Goal: Task Accomplishment & Management: Manage account settings

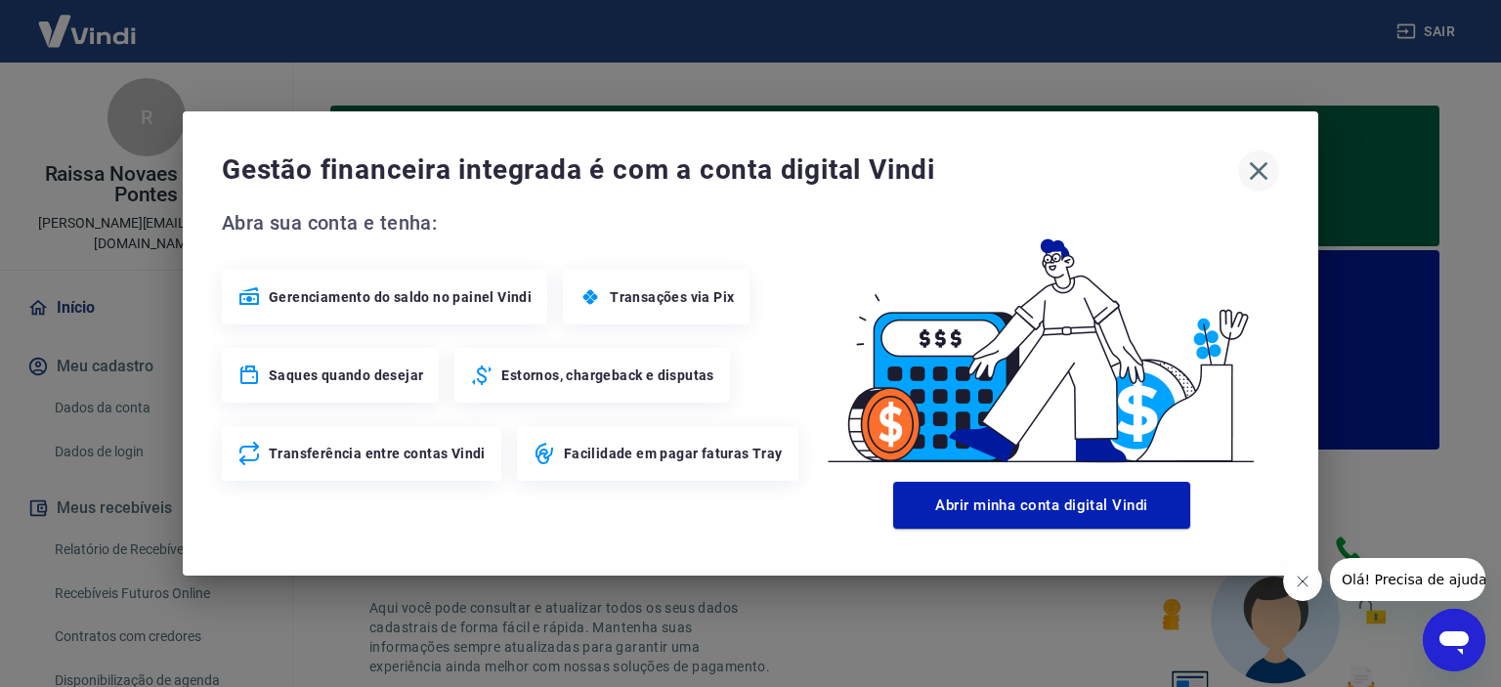
click at [1255, 171] on icon "button" at bounding box center [1258, 170] width 31 height 31
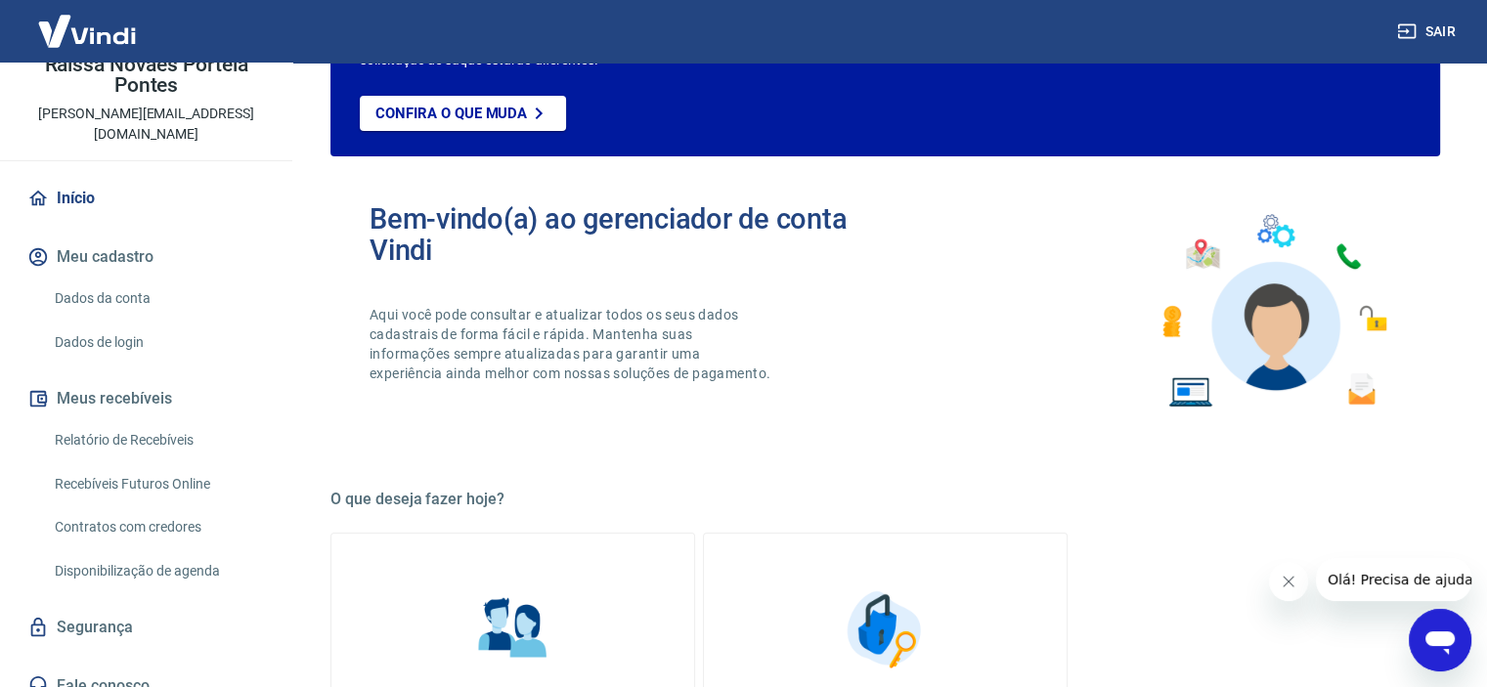
scroll to position [489, 0]
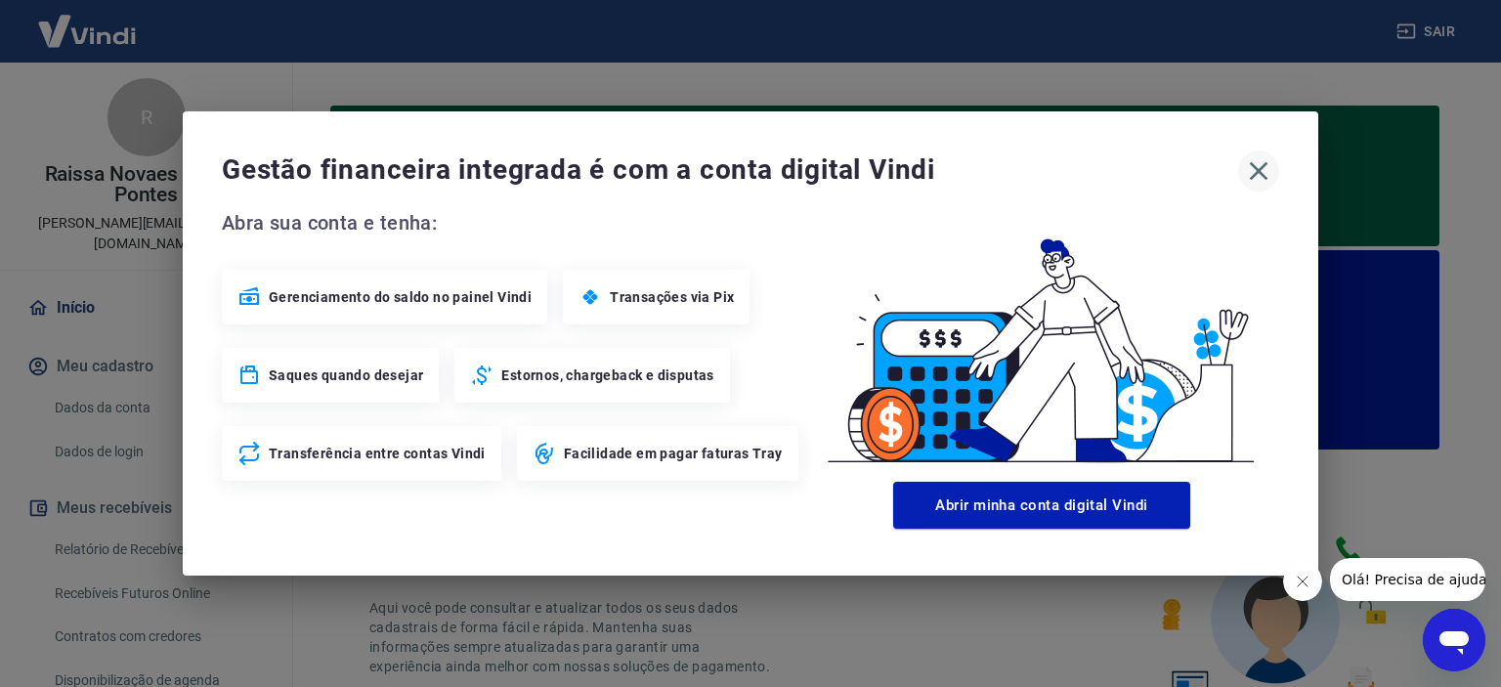
click at [1249, 169] on icon "button" at bounding box center [1258, 170] width 31 height 31
click at [1263, 170] on icon "button" at bounding box center [1258, 170] width 31 height 31
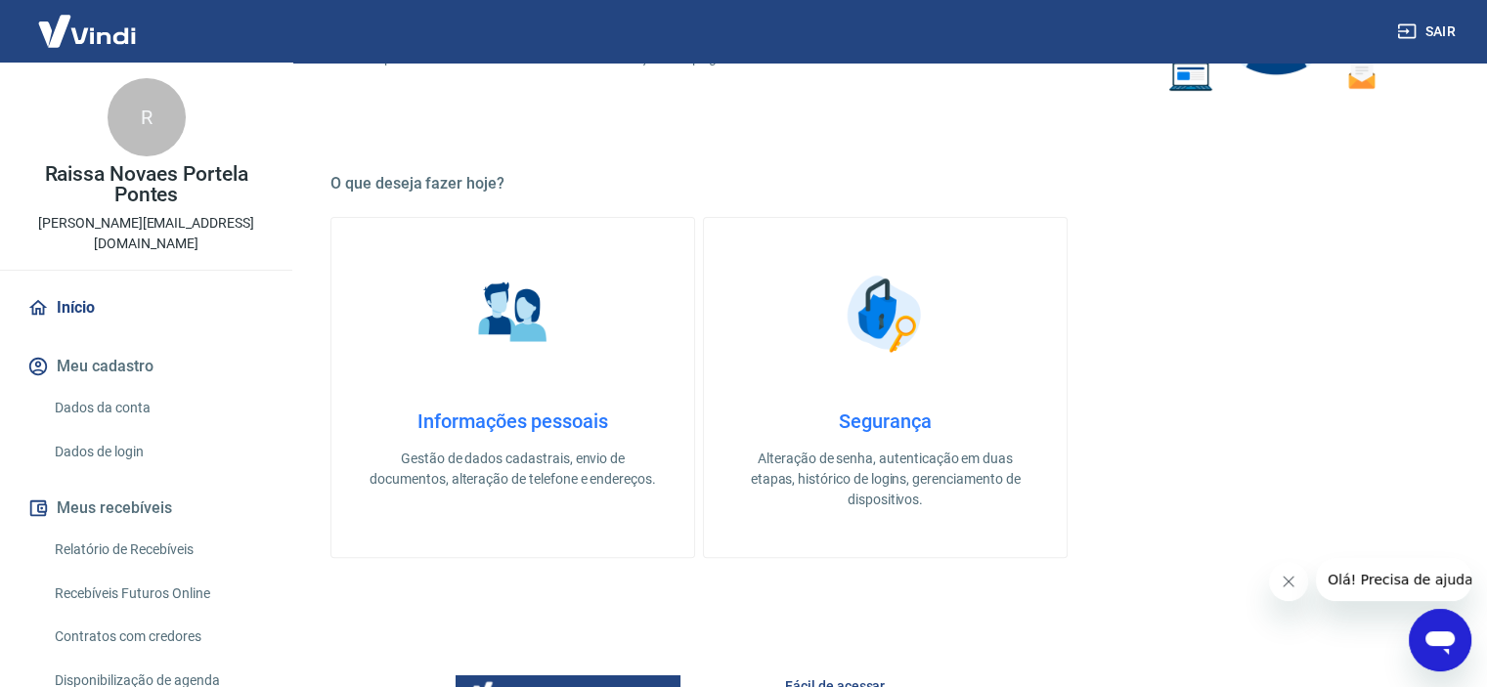
scroll to position [586, 0]
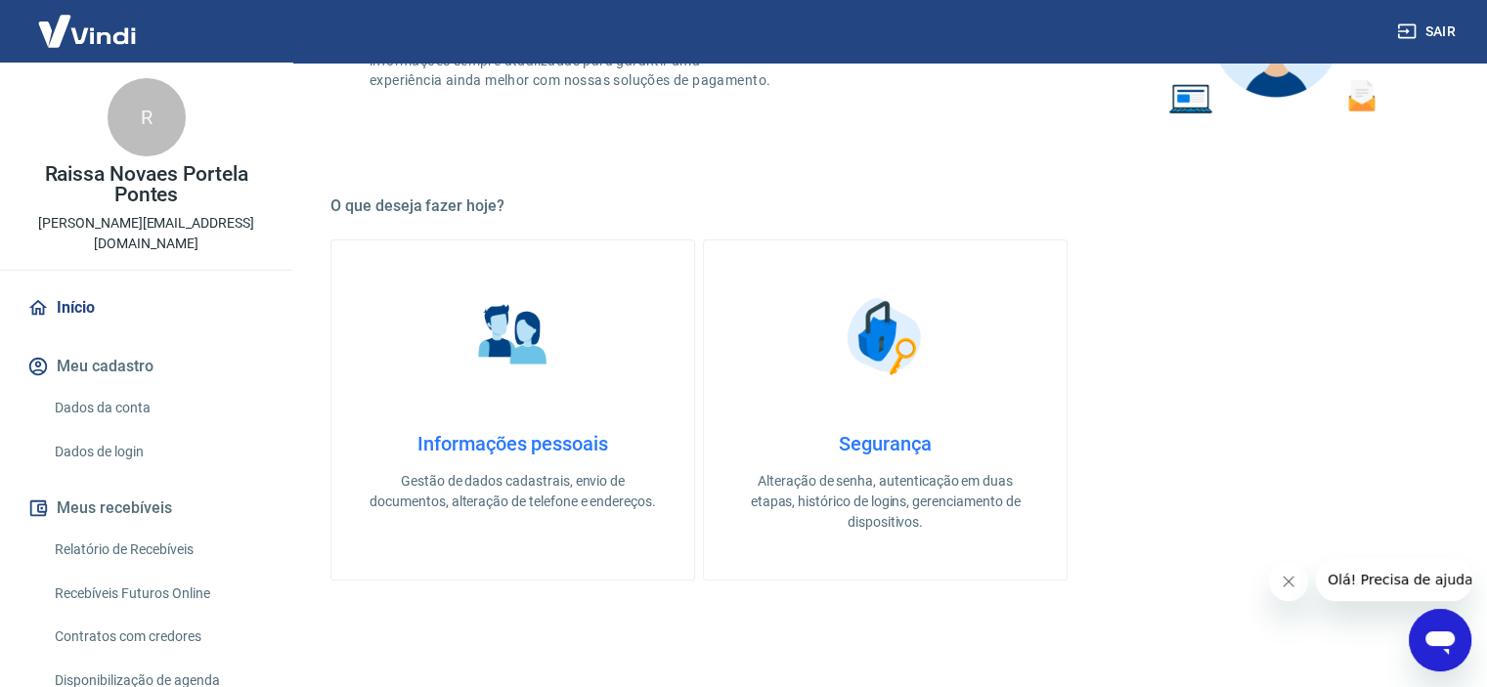
click at [1444, 31] on button "Sair" at bounding box center [1428, 32] width 70 height 36
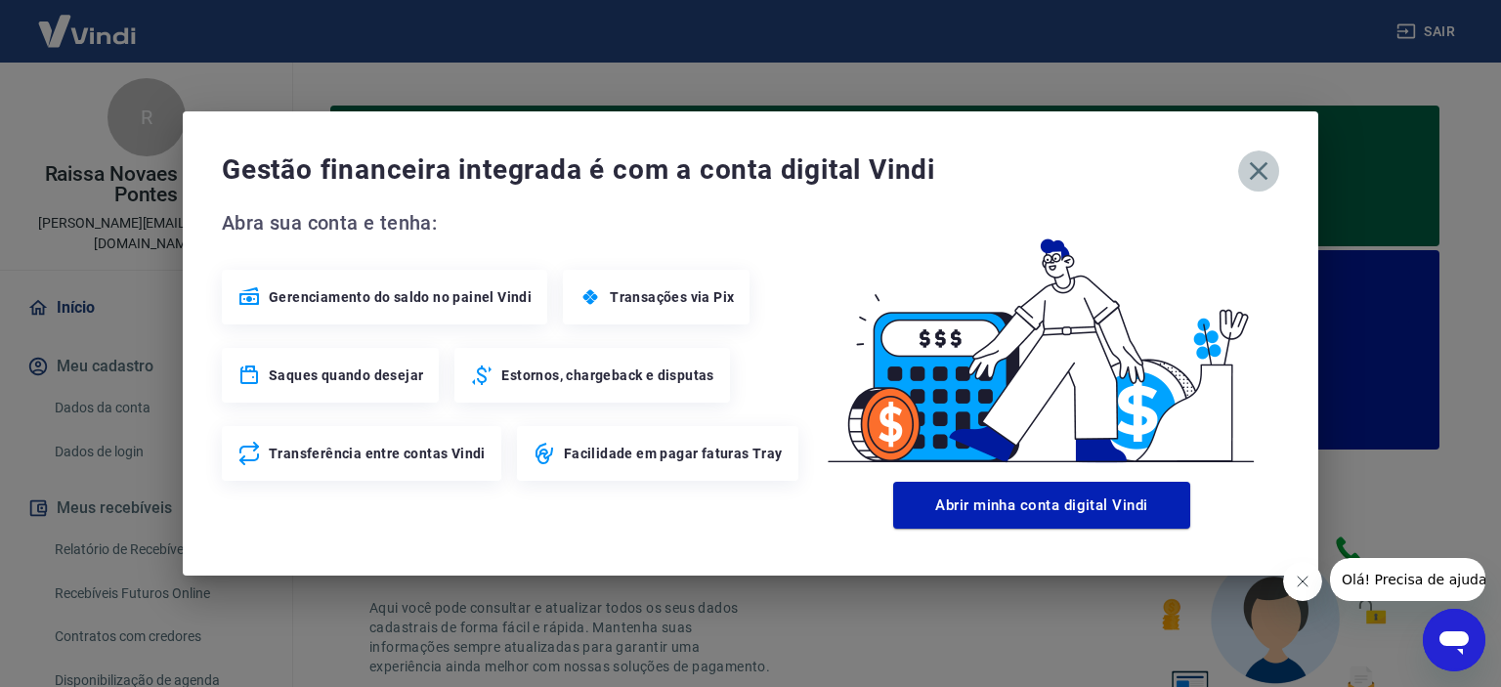
click at [1259, 163] on icon "button" at bounding box center [1258, 170] width 31 height 31
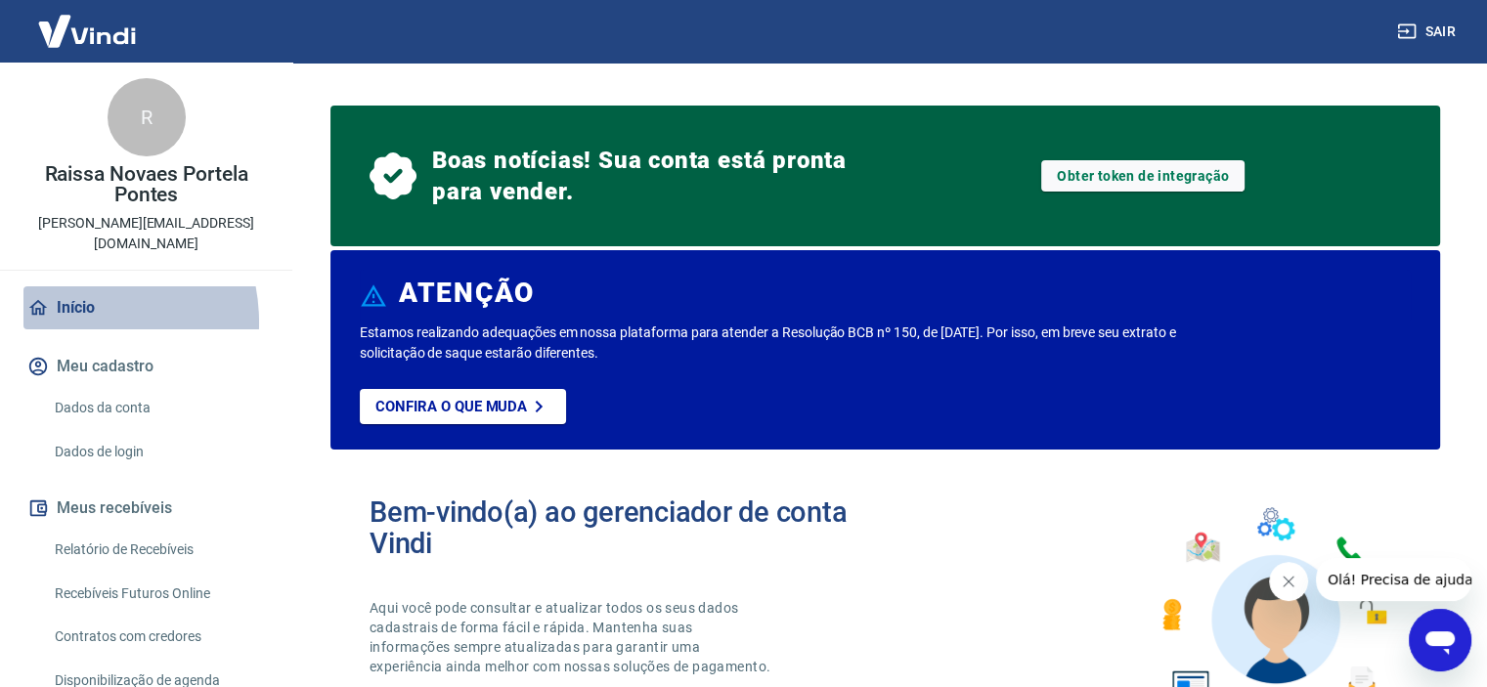
click at [66, 302] on link "Início" at bounding box center [145, 307] width 245 height 43
click at [103, 346] on button "Meu cadastro" at bounding box center [145, 366] width 245 height 43
click at [142, 487] on button "Meus recebíveis" at bounding box center [145, 508] width 245 height 43
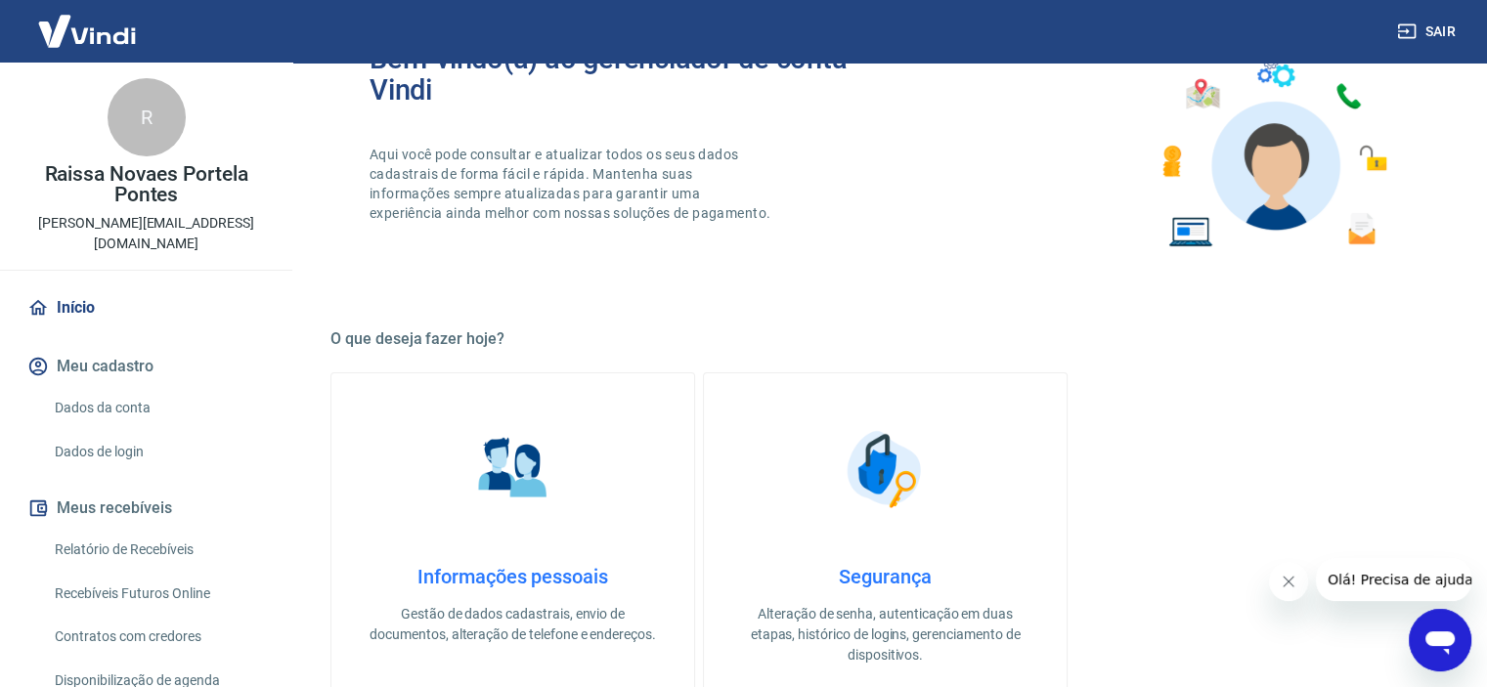
scroll to position [684, 0]
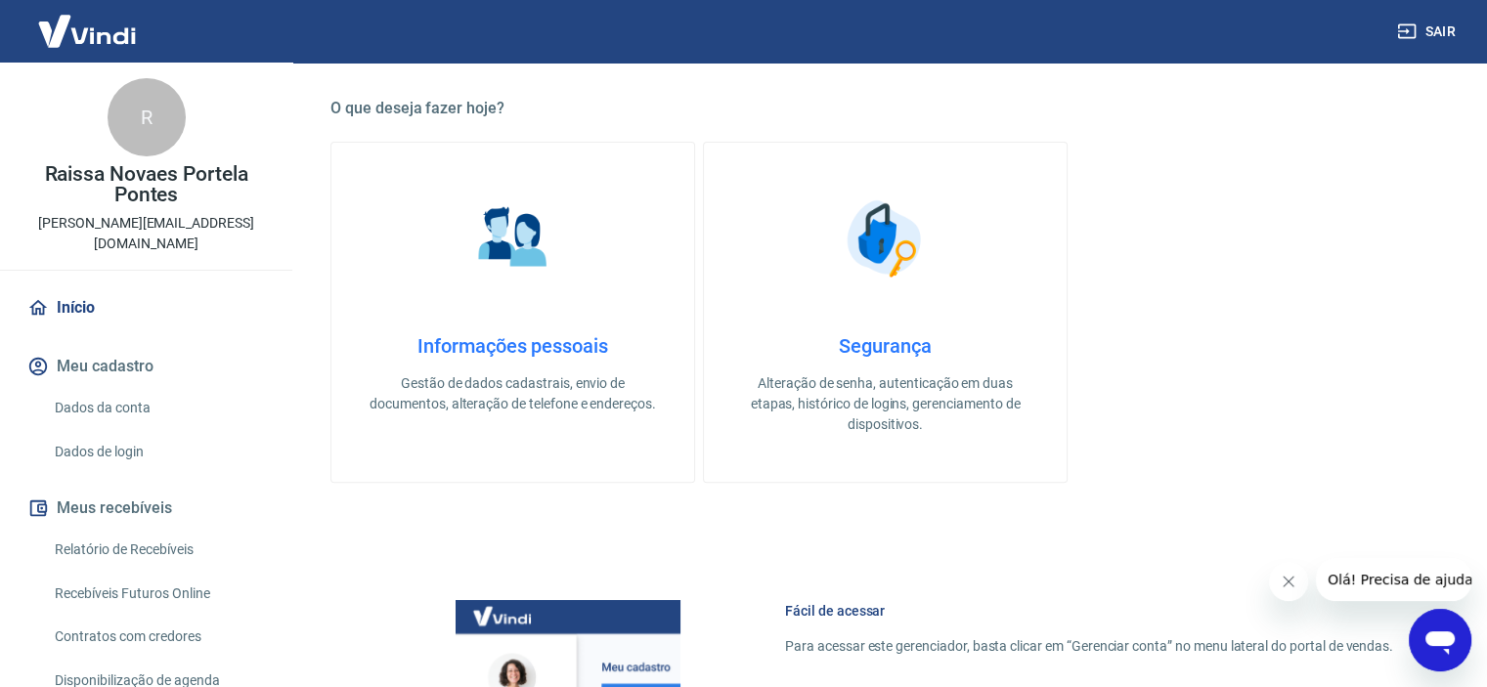
click at [129, 530] on link "Relatório de Recebíveis" at bounding box center [158, 550] width 222 height 40
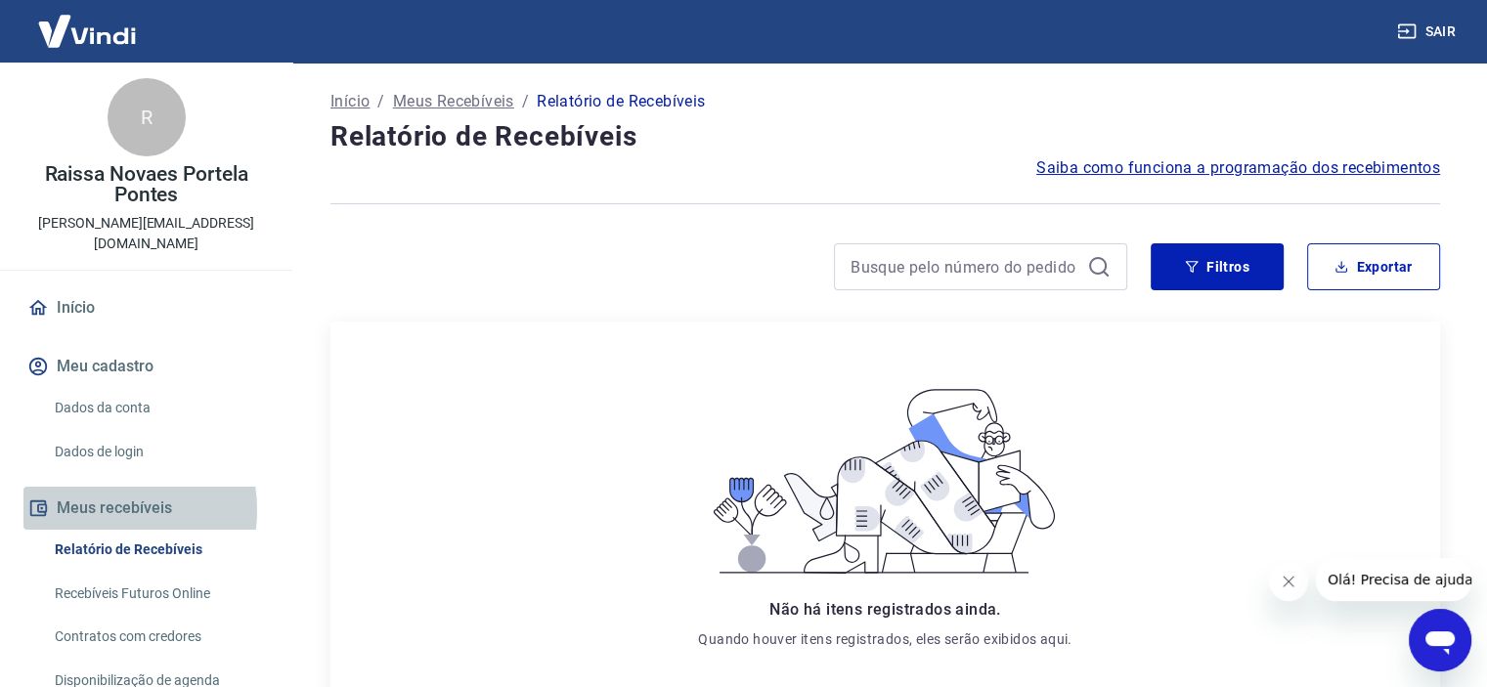
click at [98, 490] on button "Meus recebíveis" at bounding box center [145, 508] width 245 height 43
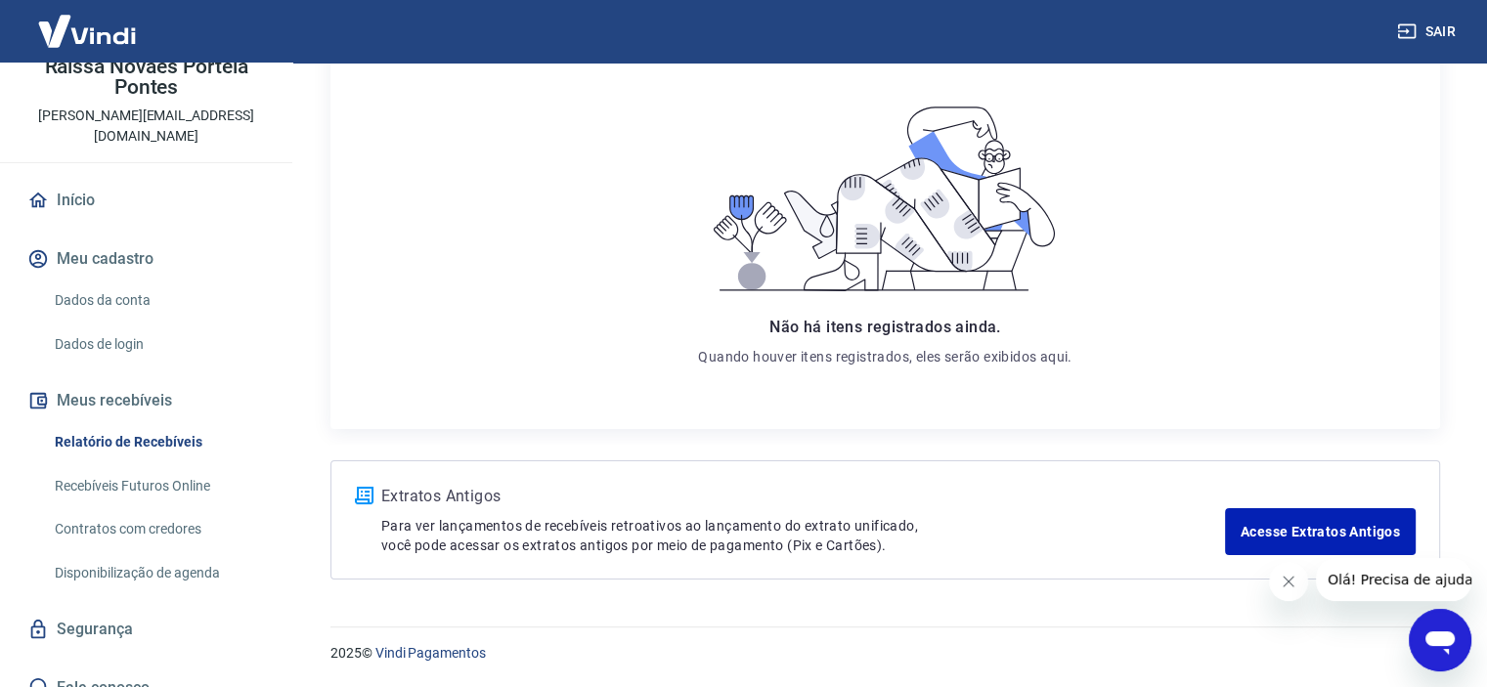
scroll to position [109, 0]
click at [157, 515] on link "Contratos com credores" at bounding box center [158, 527] width 222 height 40
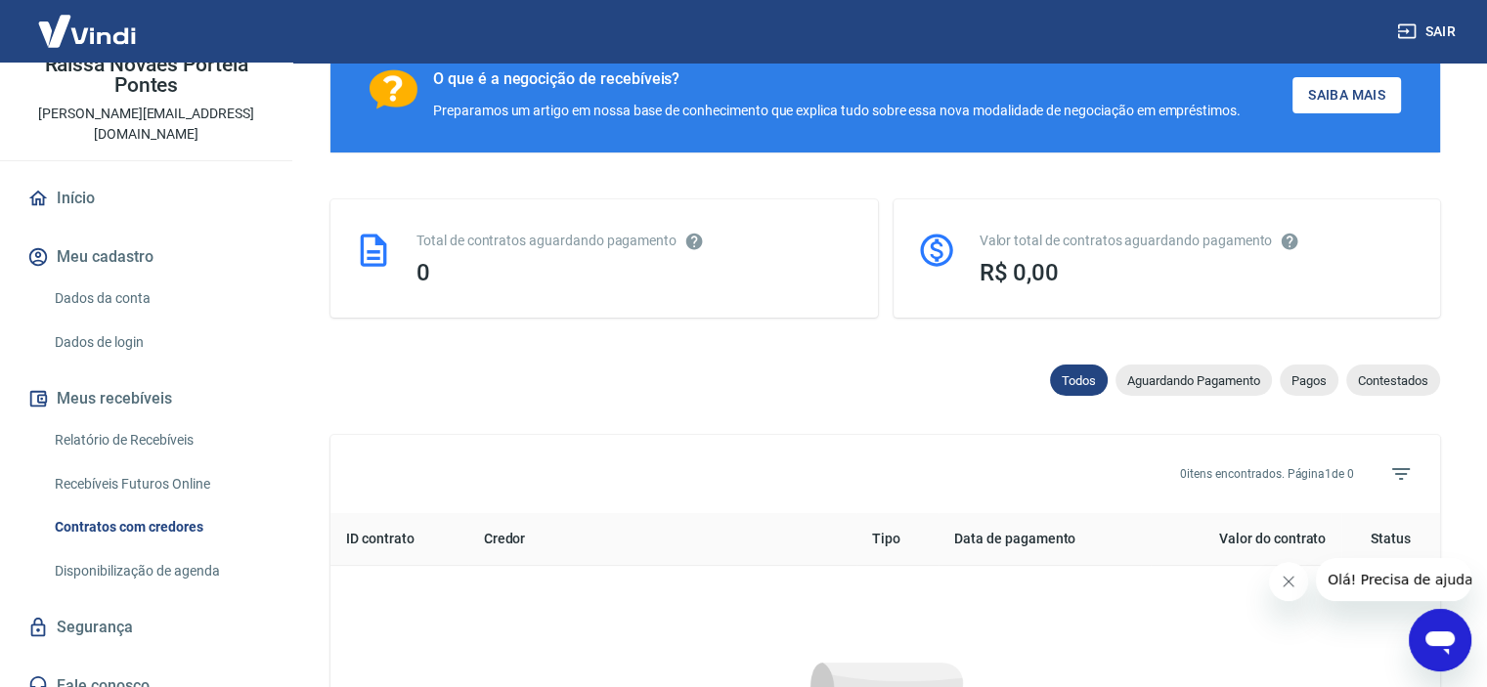
scroll to position [904, 0]
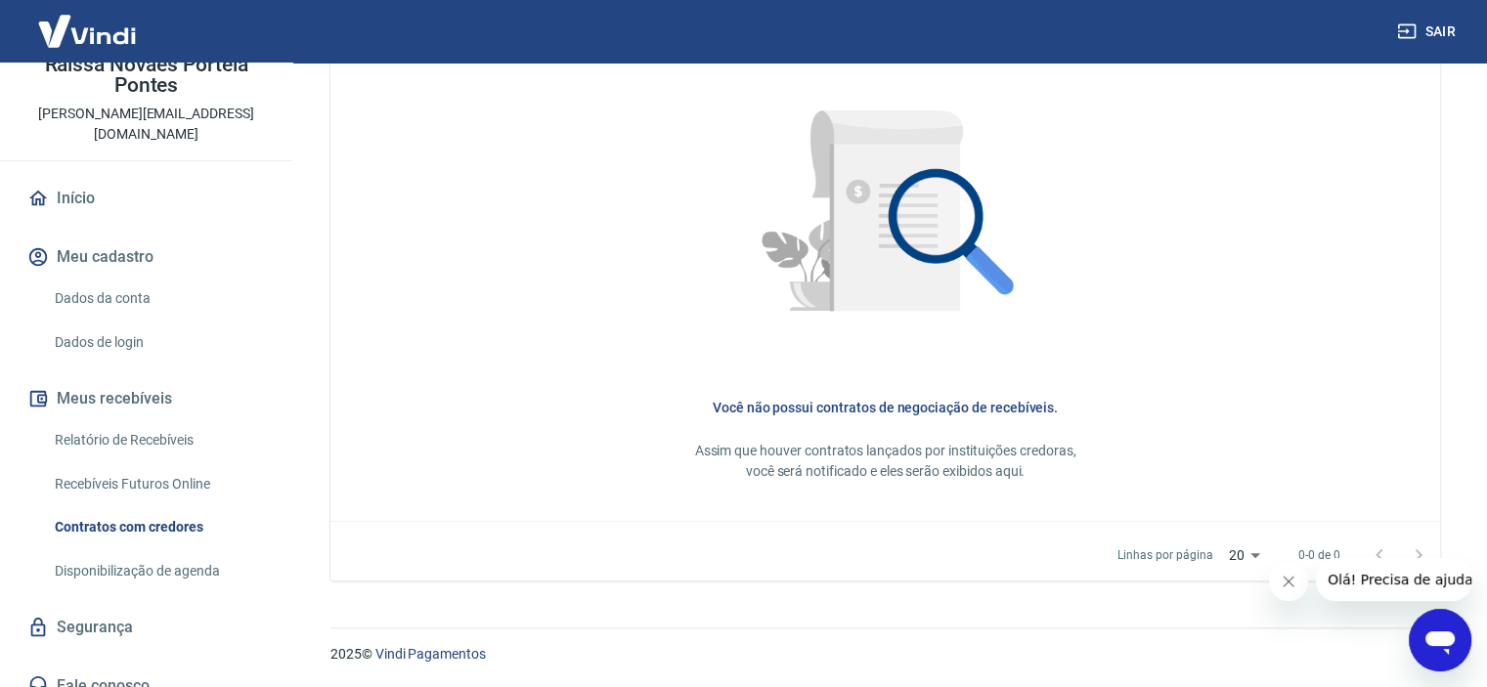
click at [156, 553] on link "Disponibilização de agenda" at bounding box center [158, 571] width 222 height 40
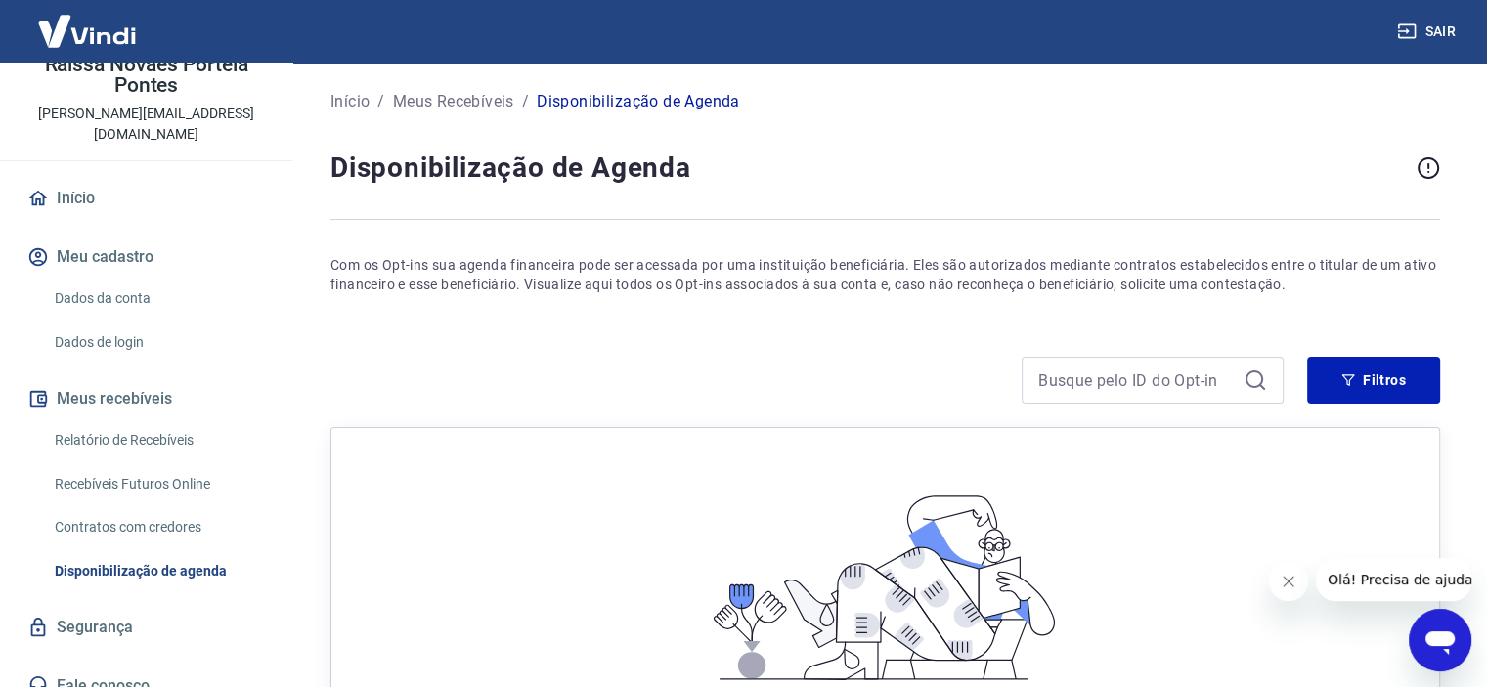
click at [148, 421] on link "Relatório de Recebíveis" at bounding box center [158, 440] width 222 height 40
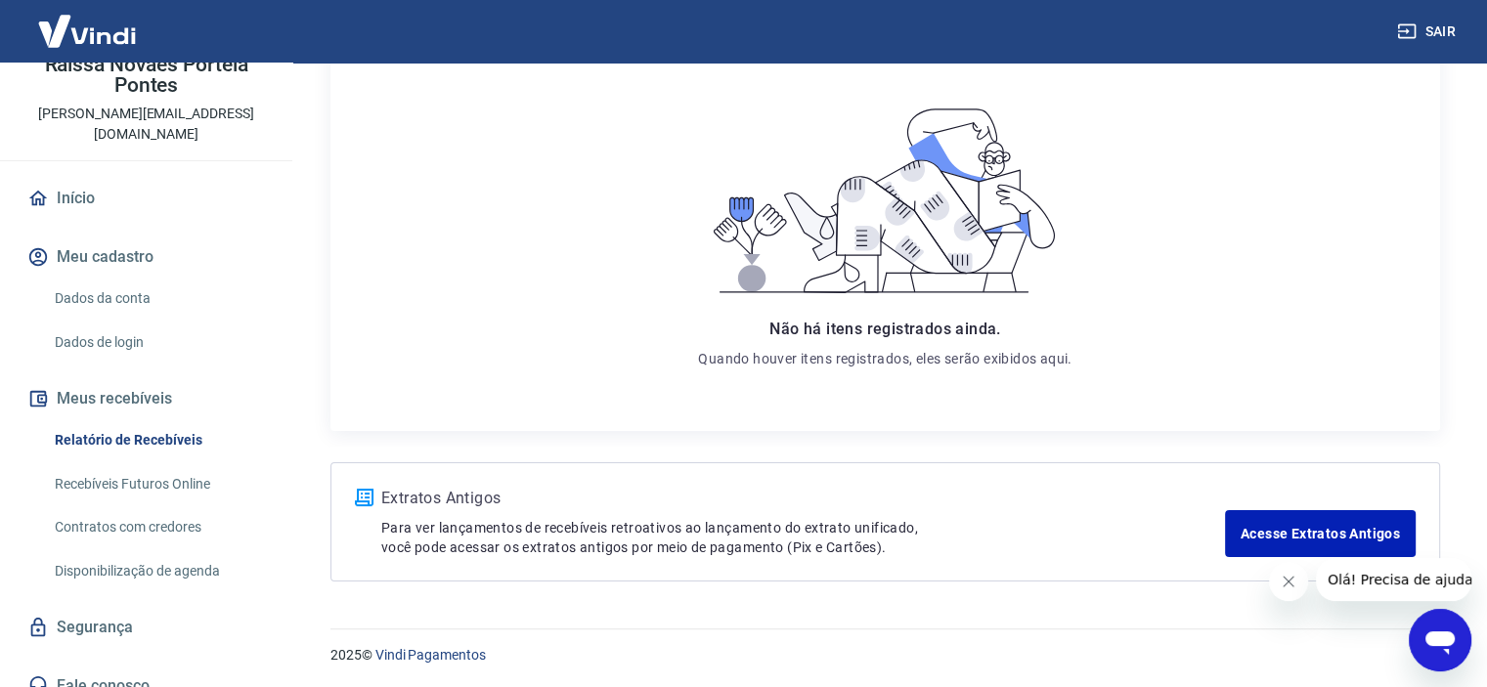
scroll to position [282, 0]
click at [144, 464] on link "Recebíveis Futuros Online" at bounding box center [158, 484] width 222 height 40
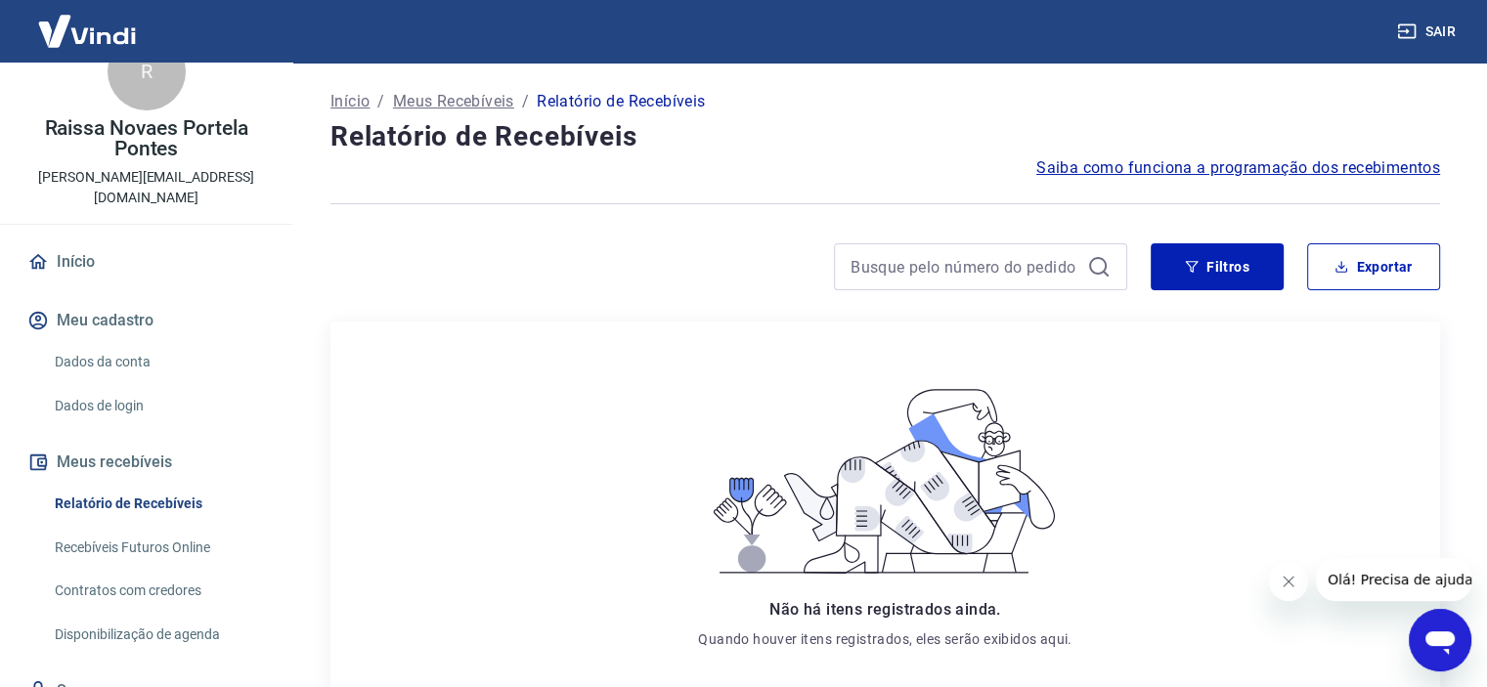
scroll to position [0, 0]
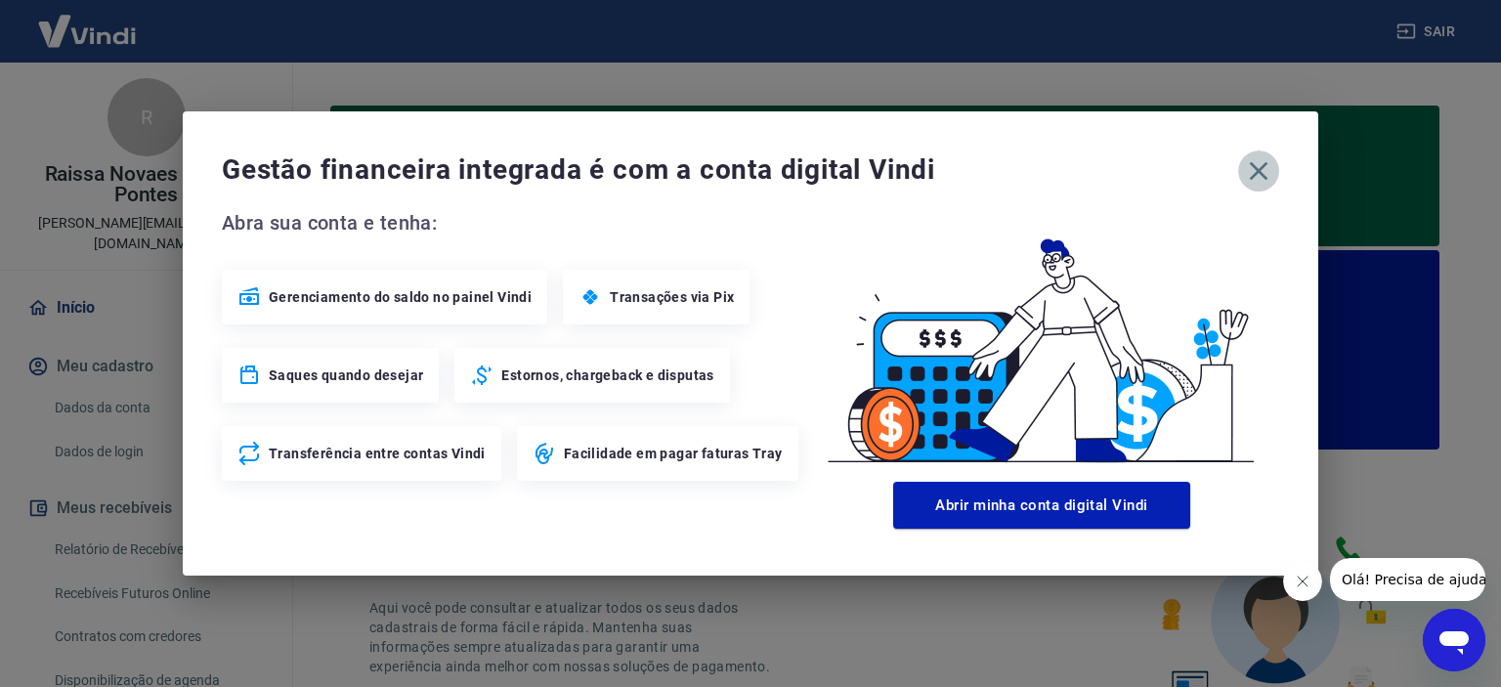
click at [1267, 175] on icon "button" at bounding box center [1258, 170] width 31 height 31
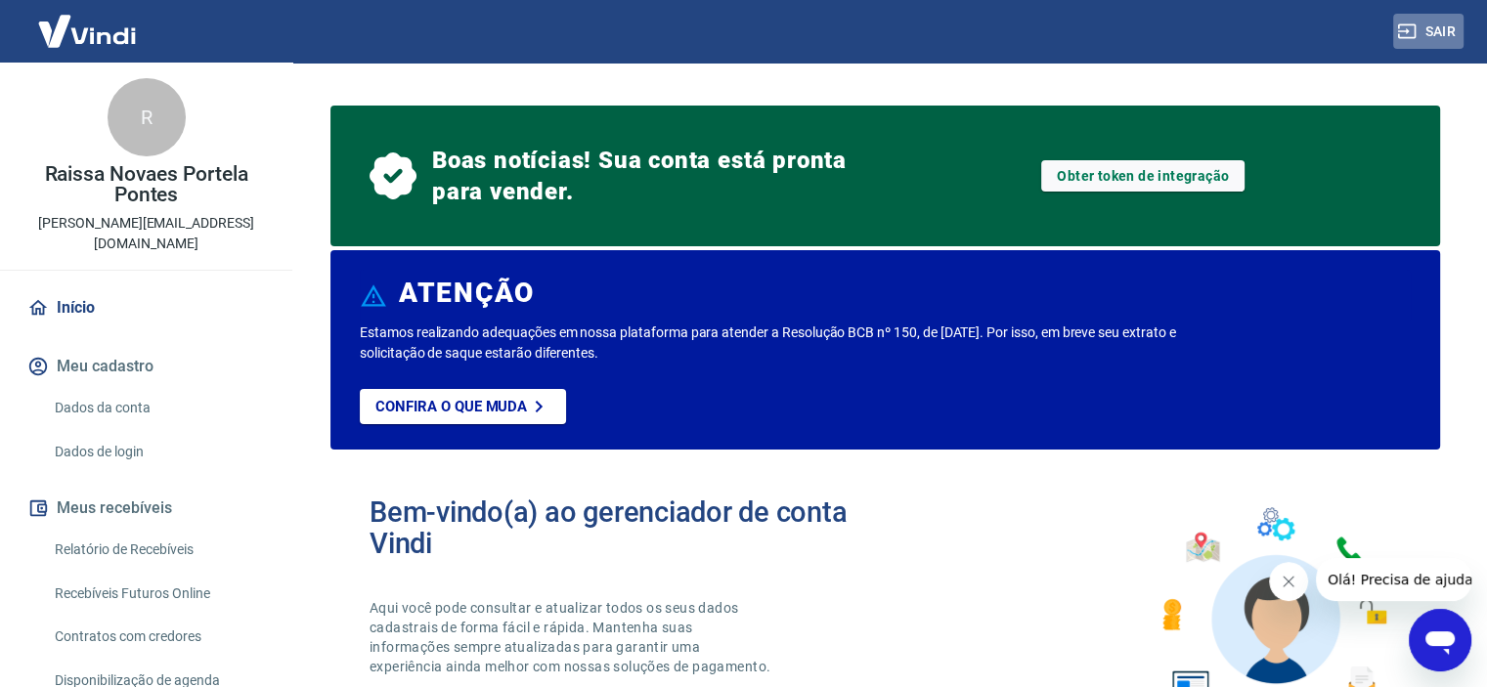
drag, startPoint x: 1399, startPoint y: 33, endPoint x: 1389, endPoint y: 23, distance: 13.8
click at [1389, 27] on div "Sair" at bounding box center [743, 31] width 1487 height 63
click at [1428, 34] on button "Sair" at bounding box center [1428, 32] width 70 height 36
